Goal: Information Seeking & Learning: Find specific fact

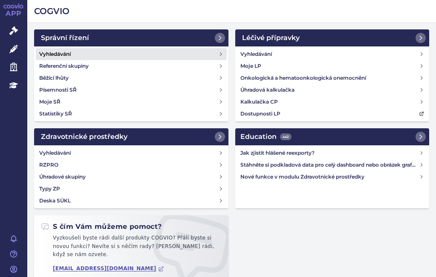
click at [71, 51] on h4 "Vyhledávání" at bounding box center [55, 54] width 32 height 9
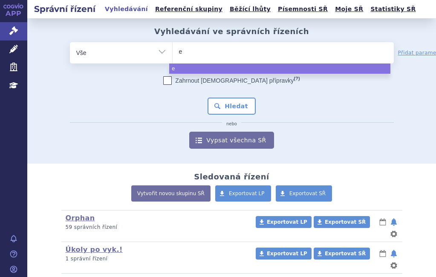
type input "el"
type input "ele"
type input "eley"
type input "eleya"
select select "eleya"
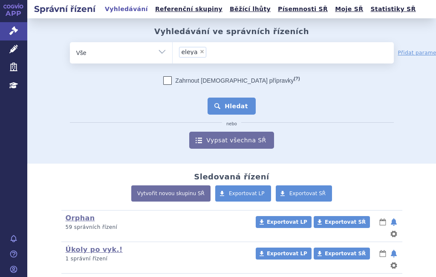
click at [221, 107] on button "Hledat" at bounding box center [231, 106] width 48 height 17
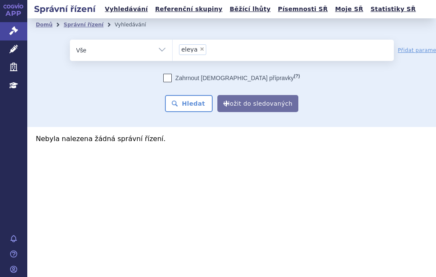
click at [202, 48] on span "×" at bounding box center [201, 48] width 5 height 5
click at [172, 48] on select "eleya" at bounding box center [172, 49] width 0 height 21
select select
type input "EYLEA"
select select "EYLEA"
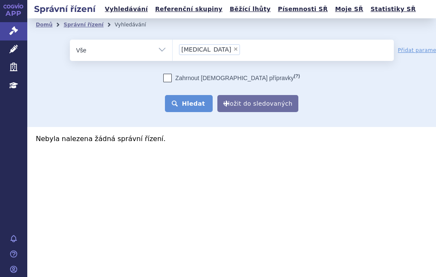
click at [182, 100] on button "Hledat" at bounding box center [189, 103] width 48 height 17
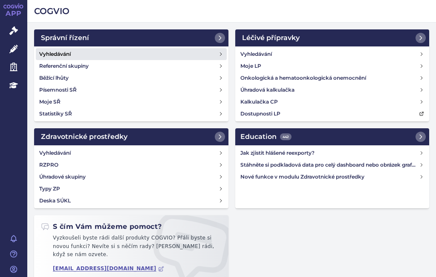
click at [77, 52] on link "Vyhledávání" at bounding box center [131, 54] width 191 height 12
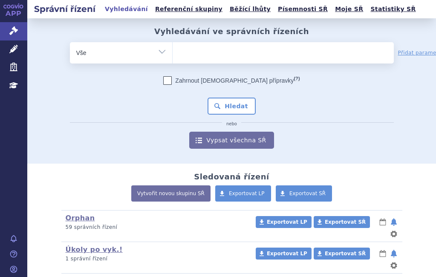
click at [201, 47] on ul at bounding box center [282, 51] width 221 height 18
click at [172, 47] on select at bounding box center [172, 52] width 0 height 21
click at [198, 49] on ul at bounding box center [282, 51] width 221 height 18
click at [172, 49] on select at bounding box center [172, 52] width 0 height 21
paste input "Beyonttra"
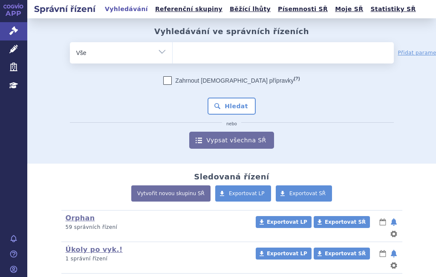
type input "Beyonttra"
select select "Beyonttra"
click at [222, 98] on button "Hledat" at bounding box center [231, 106] width 48 height 17
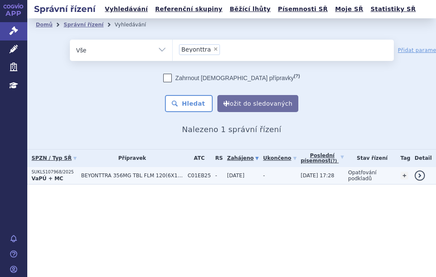
click at [115, 176] on span "BEYONTTRA 356MG TBL FLM 120(6X10X2)" at bounding box center [132, 175] width 102 height 6
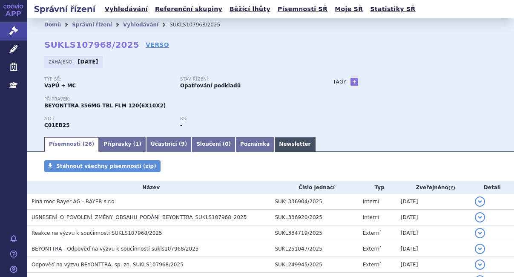
click at [274, 143] on link "Newsletter" at bounding box center [294, 144] width 41 height 14
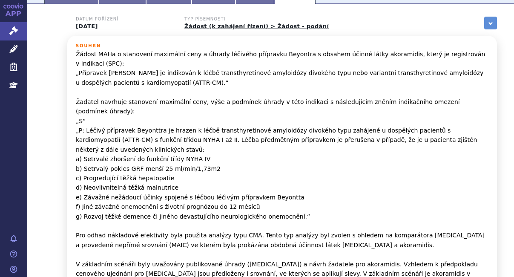
scroll to position [149, 0]
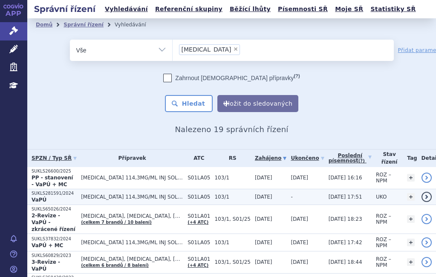
click at [83, 195] on td "[MEDICAL_DATA] 114,3MG/ML INJ SOL 1X0,263ML+1FILTRJ" at bounding box center [130, 197] width 106 height 16
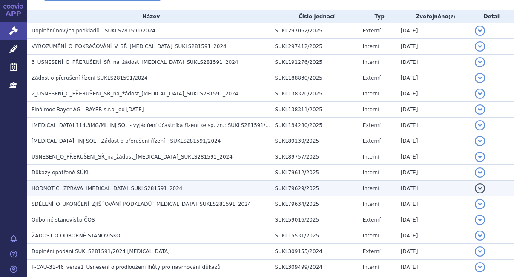
scroll to position [170, 0]
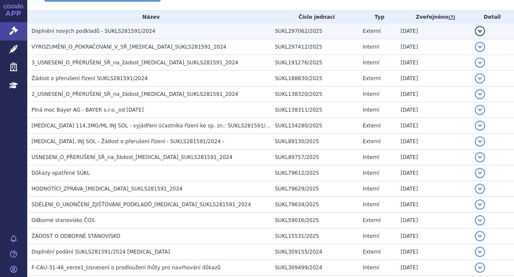
click at [99, 29] on span "Doplnění nových podkladů - SUKLS281591/2024" at bounding box center [94, 31] width 124 height 6
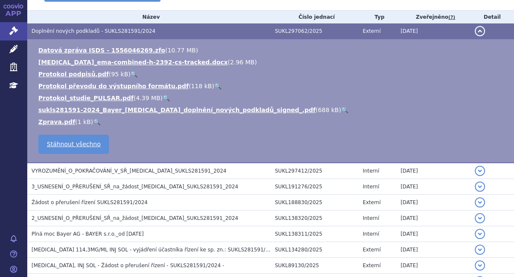
click at [341, 108] on link "🔍" at bounding box center [344, 109] width 7 height 7
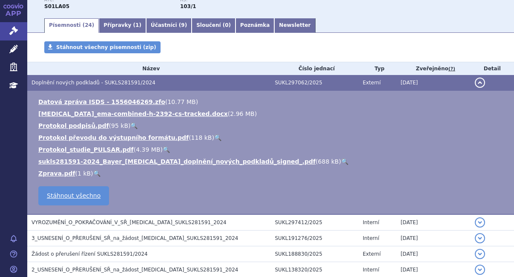
scroll to position [43, 0]
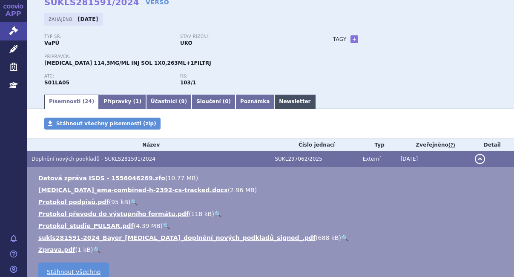
click at [274, 101] on link "Newsletter" at bounding box center [294, 102] width 41 height 14
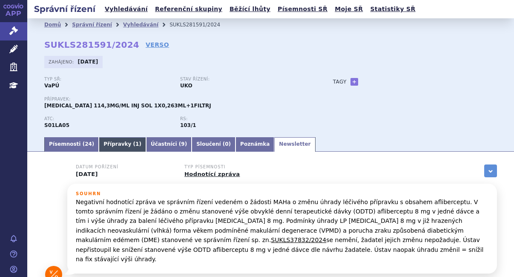
click at [110, 147] on link "Přípravky ( 1 )" at bounding box center [122, 144] width 47 height 14
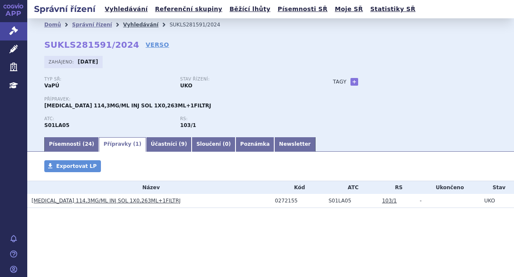
click at [131, 25] on link "Vyhledávání" at bounding box center [140, 25] width 35 height 6
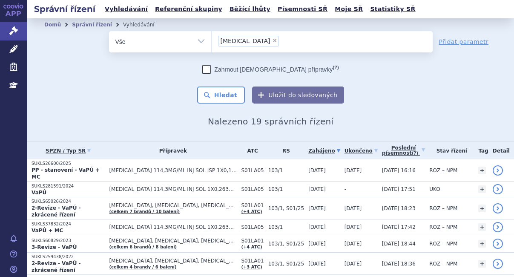
click at [272, 40] on span "×" at bounding box center [274, 40] width 5 height 5
click at [212, 40] on select "[MEDICAL_DATA]" at bounding box center [211, 41] width 0 height 21
select select
type input "SUKLS65026/2024"
select select "SUKLS65026/2024"
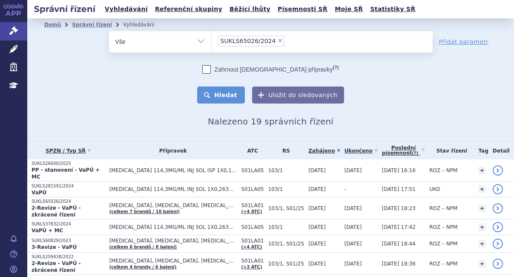
click at [233, 92] on button "Hledat" at bounding box center [221, 94] width 48 height 17
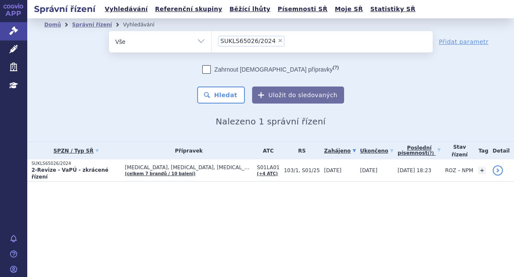
click at [444, 99] on div "odstranit Vše Spisová značka Typ SŘ" at bounding box center [270, 67] width 453 height 72
click at [400, 102] on div "Zahrnout bratrské přípravky (?) Hledat Uložit do sledovaných" at bounding box center [271, 84] width 324 height 38
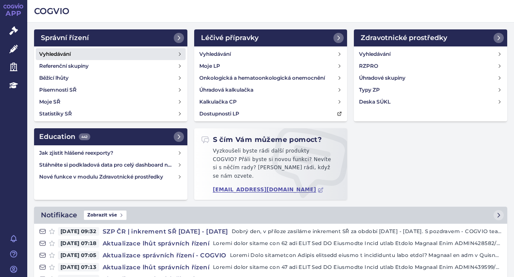
click at [74, 51] on link "Vyhledávání" at bounding box center [111, 54] width 150 height 12
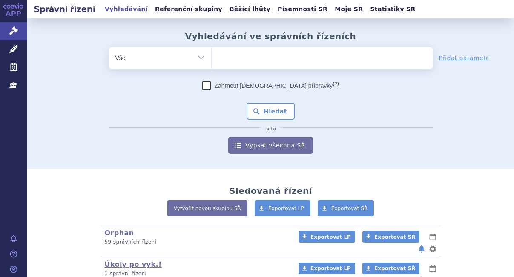
click at [184, 53] on select "Vše Spisová značka Typ SŘ Přípravek/SUKL kód Účastník/Držitel" at bounding box center [160, 56] width 102 height 19
click at [220, 53] on ul at bounding box center [322, 56] width 221 height 18
click at [212, 53] on select at bounding box center [211, 57] width 0 height 21
paste input "SUKLS26600/2025"
type input "SUKLS26600/2025"
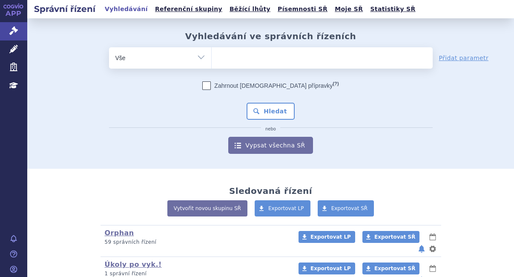
select select "SUKLS26600/2025"
click at [272, 105] on button "Hledat" at bounding box center [271, 111] width 48 height 17
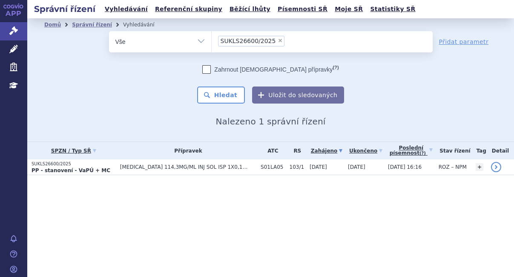
click at [503, 102] on div "Domů Správní řízení Vyhledávání Vyhledávání ve správních řízeních odstranit Vše…" at bounding box center [270, 78] width 487 height 95
click at [278, 40] on span "×" at bounding box center [280, 40] width 5 height 5
click at [212, 40] on select "SUKLS26600/2025" at bounding box center [211, 41] width 0 height 21
select select
click at [197, 42] on select "Vše Spisová značka Typ SŘ Přípravek/SUKL kód Účastník/Držitel" at bounding box center [160, 40] width 102 height 19
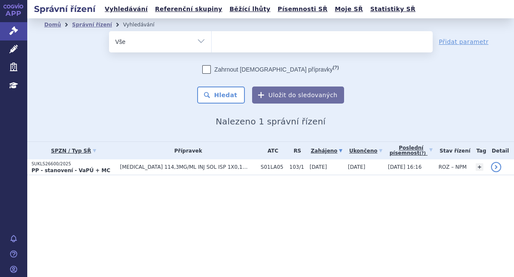
select select "filter-reference-group"
click at [109, 31] on select "Vše Spisová značka Typ SŘ Přípravek/SUKL kód Účastník/Držitel" at bounding box center [160, 40] width 102 height 19
click at [252, 44] on ul at bounding box center [322, 40] width 221 height 18
click at [212, 44] on select at bounding box center [211, 41] width 0 height 21
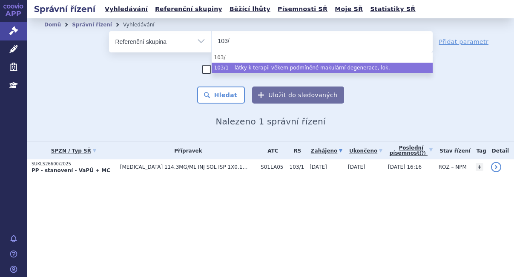
type input "103/"
select select "826ba73b-c3b0-4b11-87f9-a0145bbaf310"
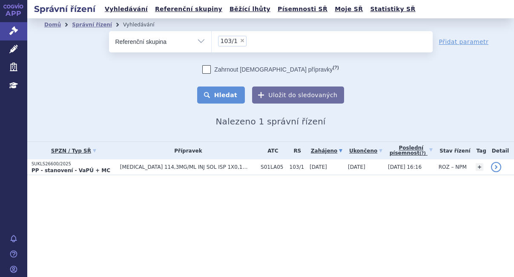
click at [227, 93] on button "Hledat" at bounding box center [221, 94] width 48 height 17
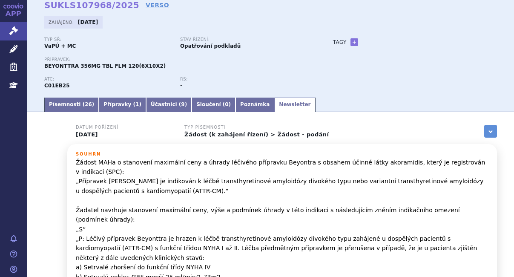
scroll to position [21, 0]
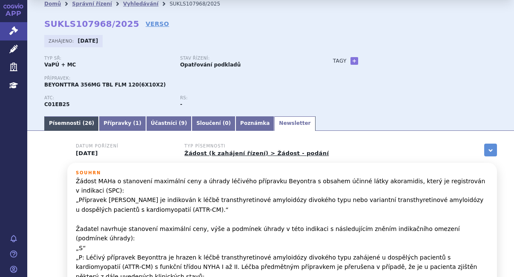
click at [71, 119] on link "Písemnosti ( 26 )" at bounding box center [71, 123] width 54 height 14
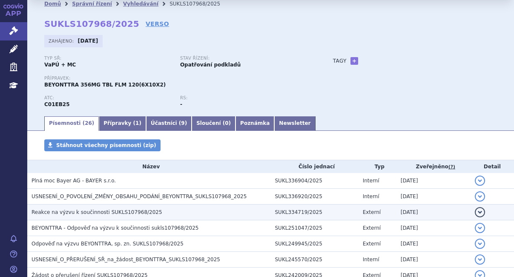
click at [132, 209] on span "Reakce na výzvu k součinnosti SUKLS107968/2025" at bounding box center [97, 212] width 131 height 6
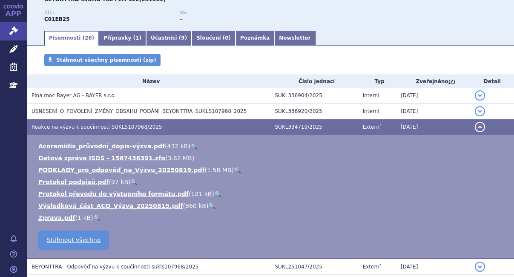
scroll to position [149, 0]
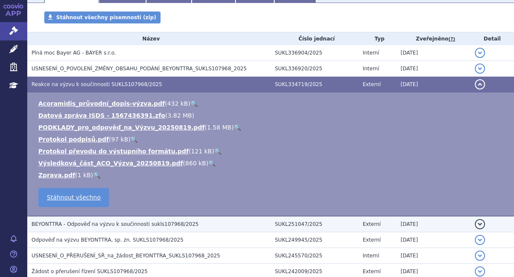
click at [161, 222] on span "BEYONTTRA - Odpověď na výzvu k součinnosti sukls107968/2025" at bounding box center [115, 224] width 167 height 6
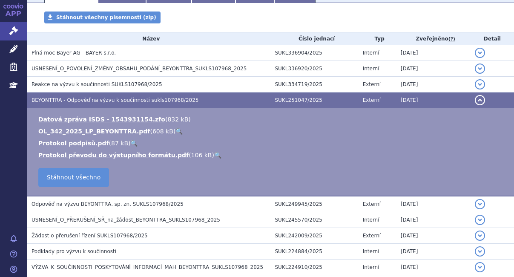
click at [128, 203] on span "Odpověď na výzvu BEYONTTRA, sp. zn. SUKLS107968/2025" at bounding box center [108, 204] width 152 height 6
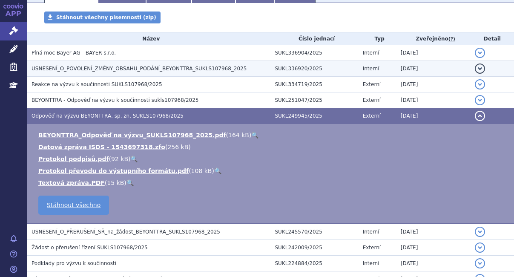
click at [172, 66] on span "USNESENÍ_O_POVOLENÍ_ZMĚNY_OBSAHU_PODÁNÍ_BEYONTTRA_SUKLS107968_2025" at bounding box center [139, 69] width 215 height 6
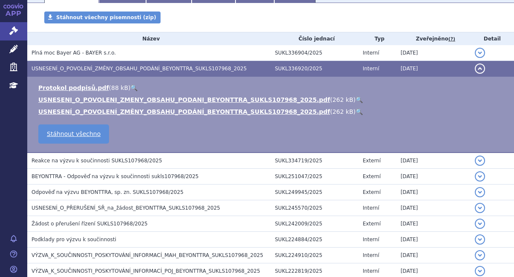
click at [356, 100] on link "🔍" at bounding box center [359, 99] width 7 height 7
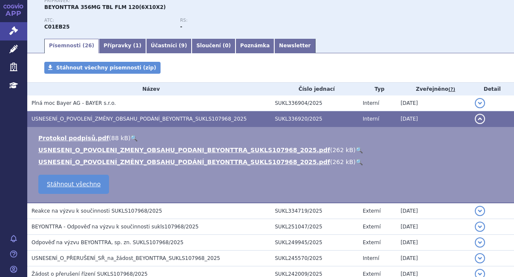
scroll to position [0, 0]
